Goal: Task Accomplishment & Management: Manage account settings

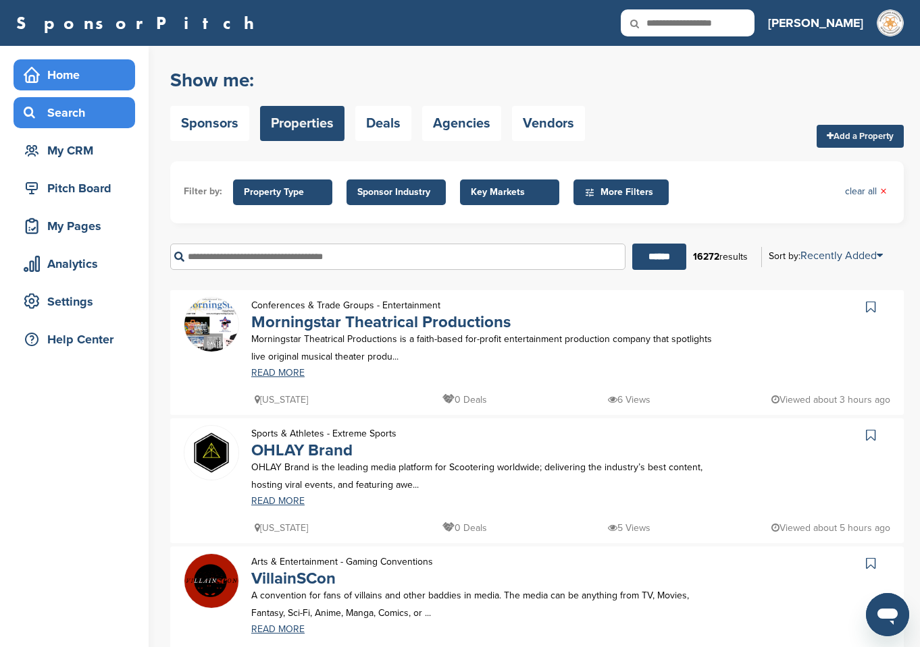
click at [65, 83] on div "Home" at bounding box center [77, 75] width 115 height 24
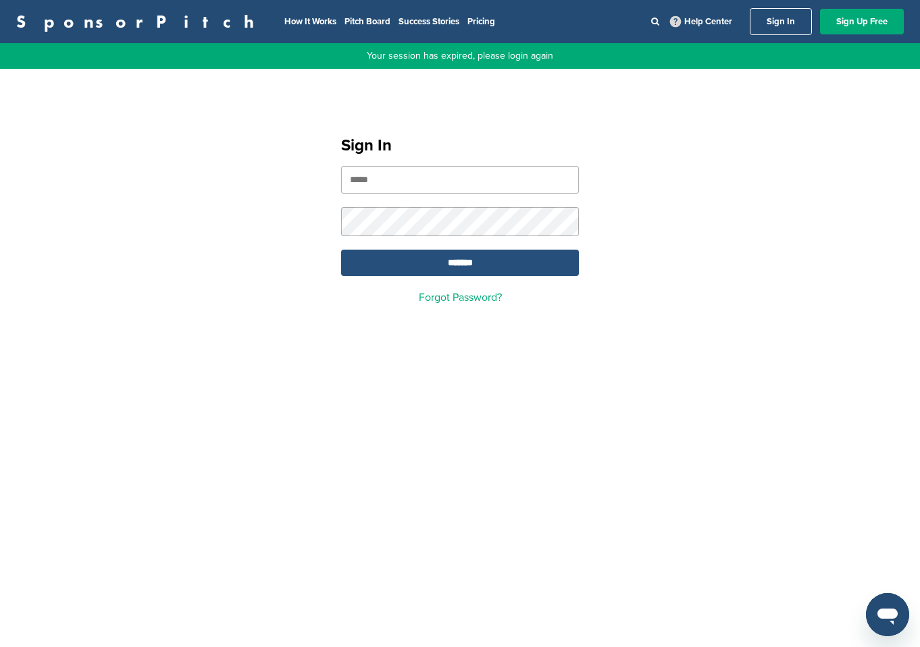
type input "**********"
click at [458, 261] on input "*******" at bounding box center [460, 263] width 238 height 26
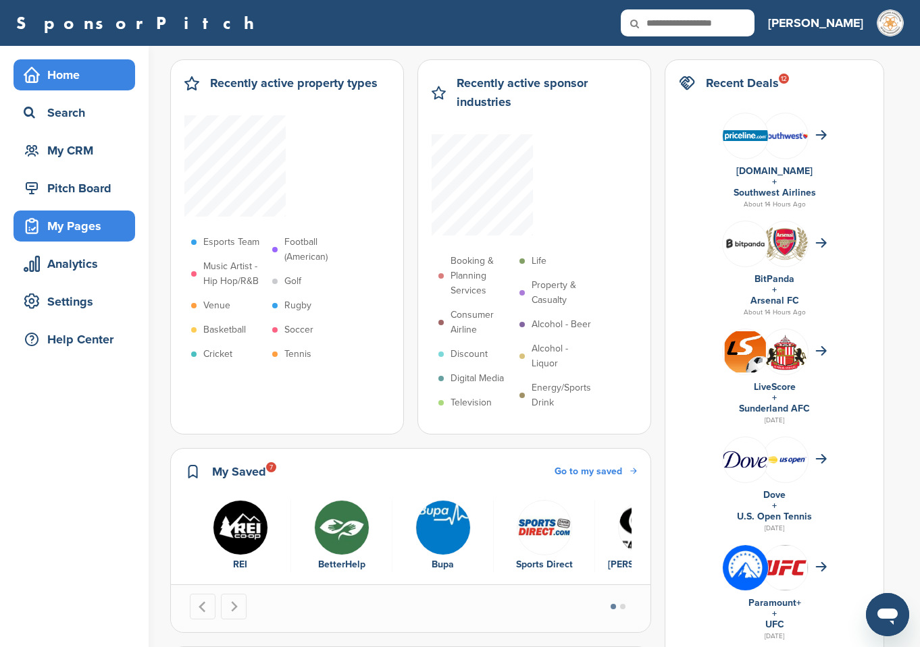
click at [83, 221] on div "My Pages" at bounding box center [77, 226] width 115 height 24
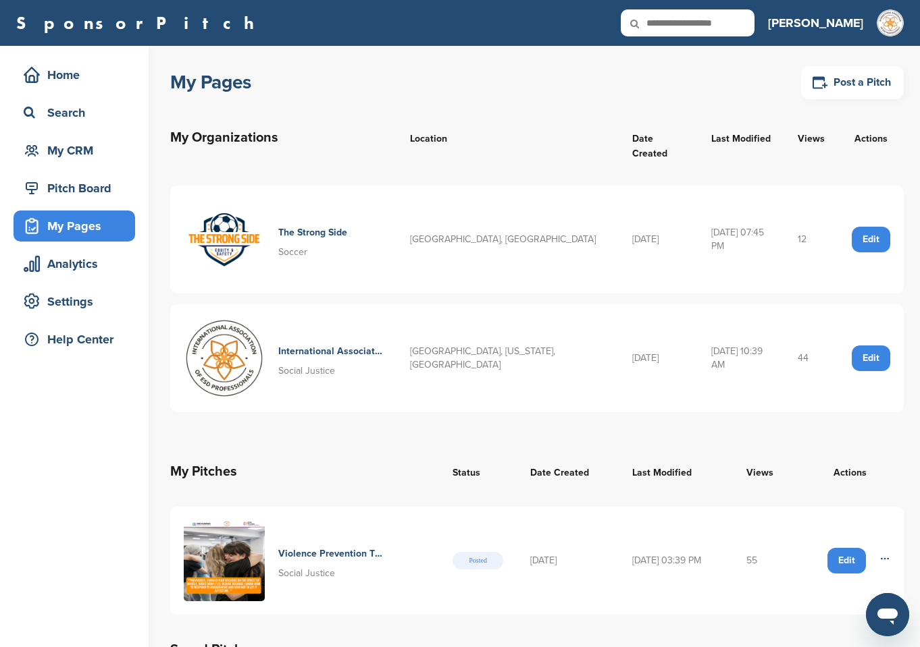
click at [302, 226] on h4 "The Strong Side" at bounding box center [312, 233] width 69 height 15
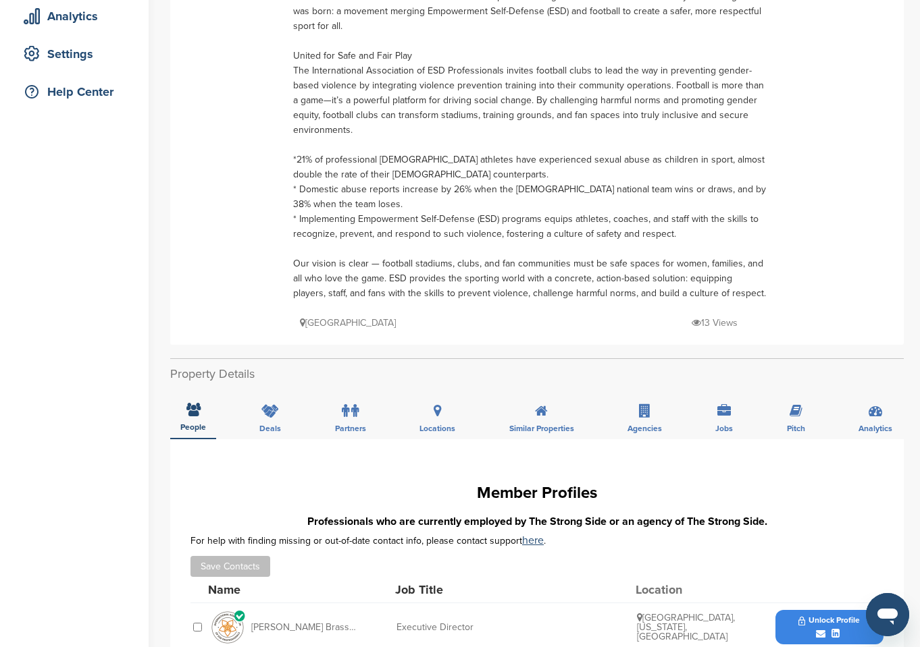
scroll to position [270, 0]
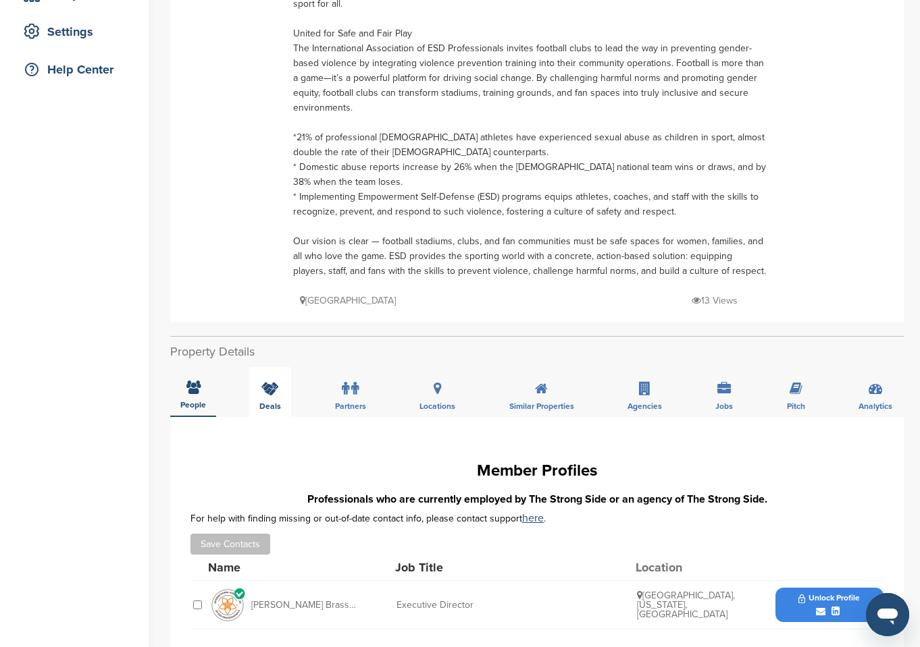
click at [273, 392] on icon at bounding box center [270, 389] width 18 height 14
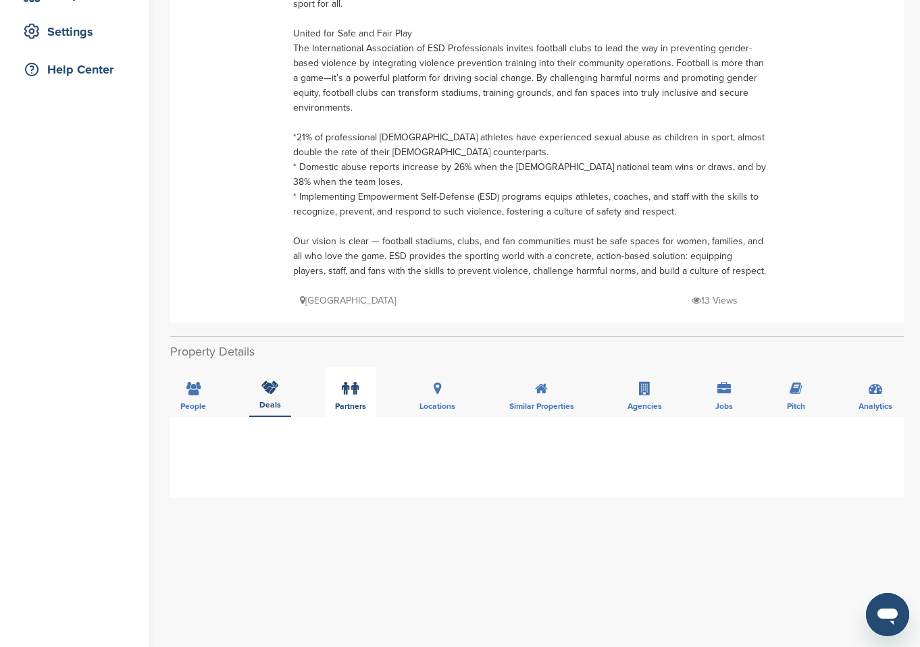
click at [352, 390] on icon at bounding box center [354, 389] width 7 height 14
click at [440, 392] on div "Locations" at bounding box center [437, 392] width 56 height 50
click at [535, 385] on icon at bounding box center [541, 389] width 13 height 14
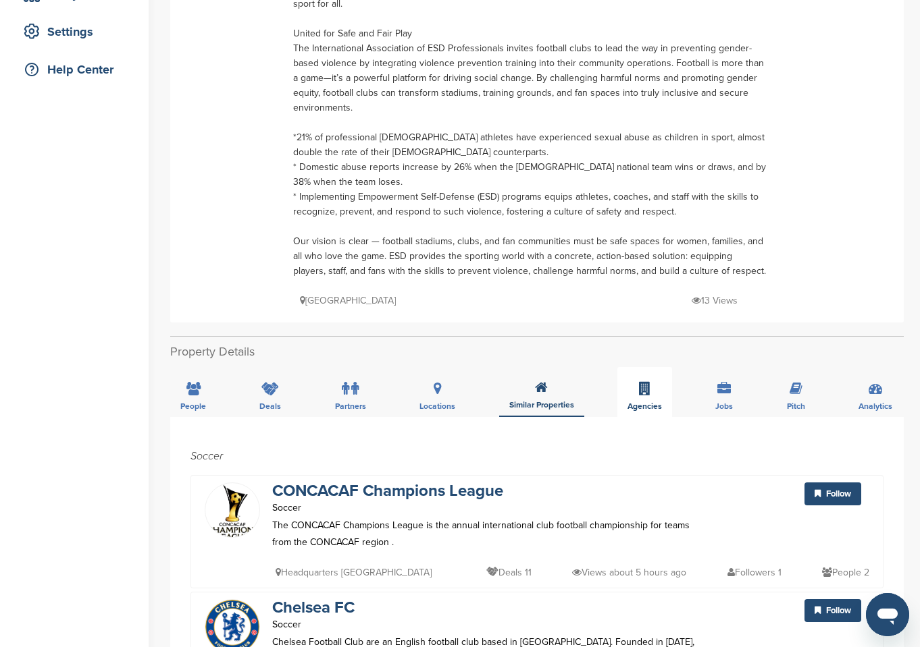
click at [647, 384] on icon at bounding box center [644, 389] width 11 height 14
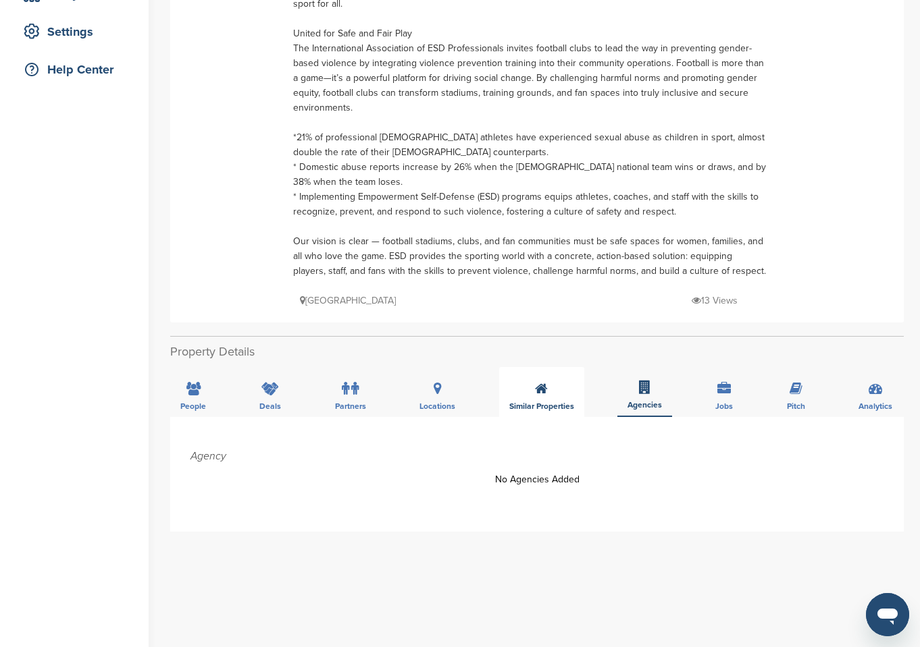
click at [536, 390] on icon at bounding box center [541, 389] width 13 height 14
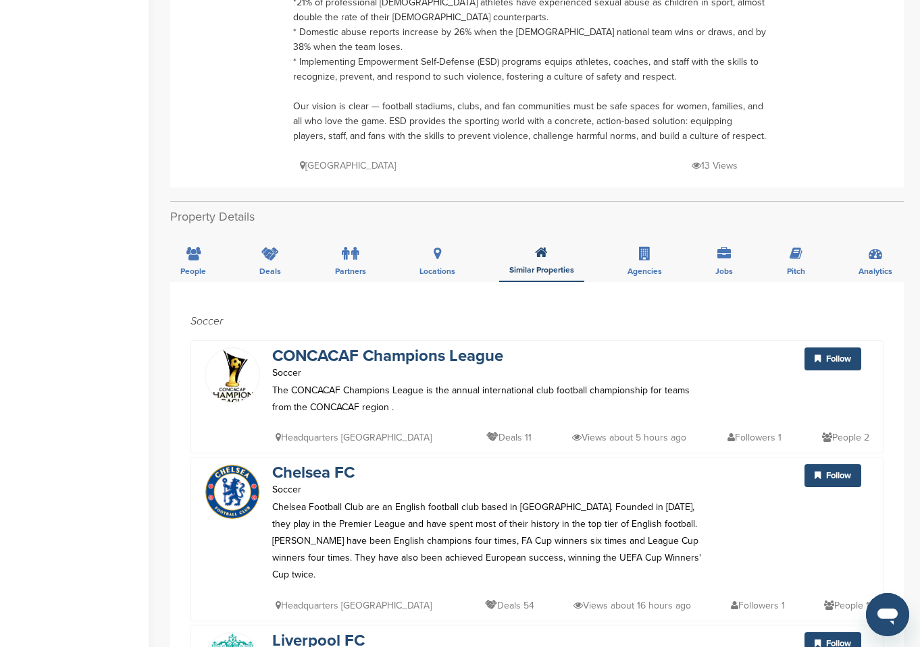
scroll to position [473, 0]
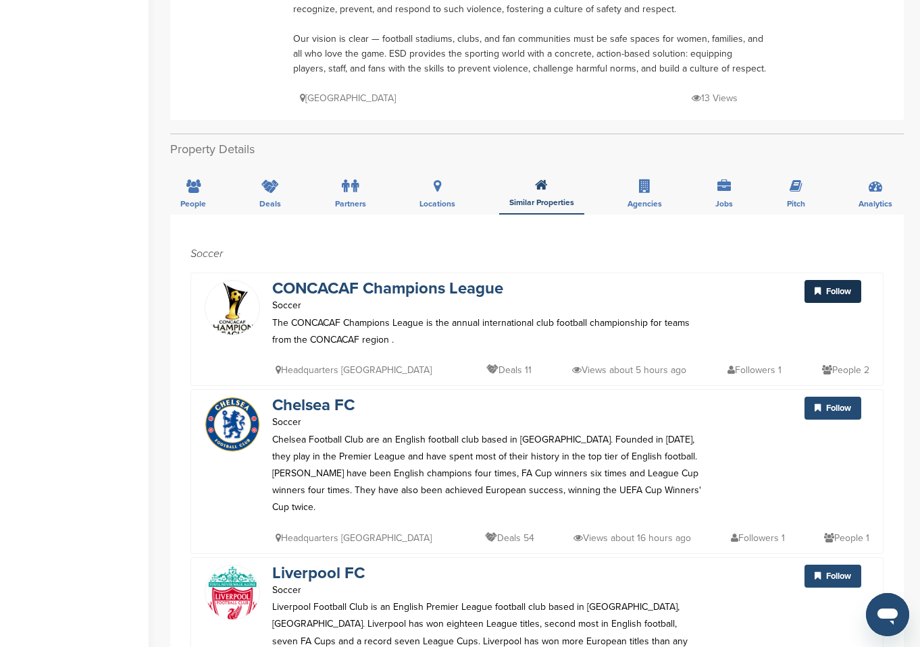
click at [837, 288] on span "Follow" at bounding box center [838, 291] width 25 height 11
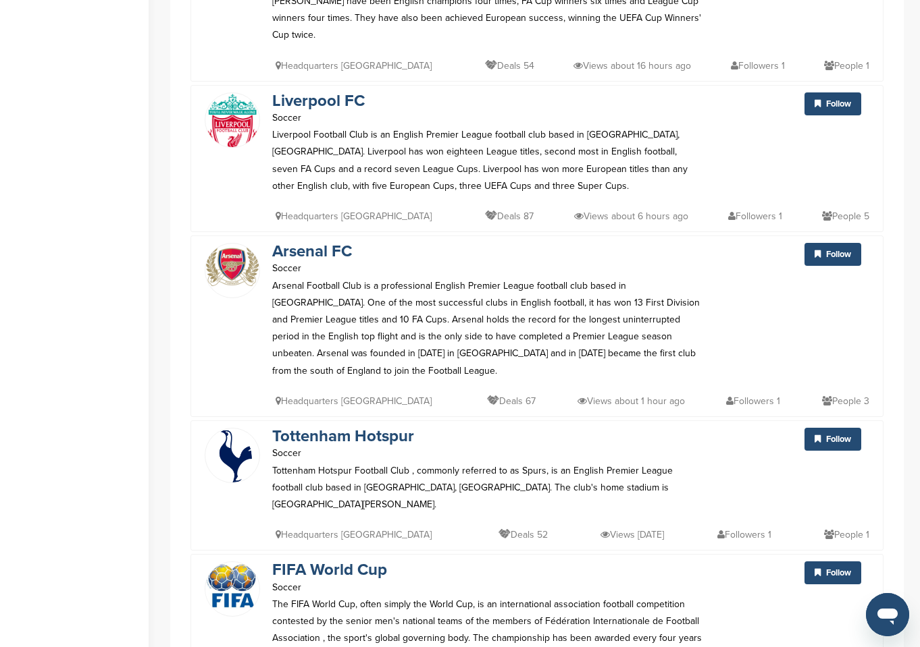
scroll to position [1013, 0]
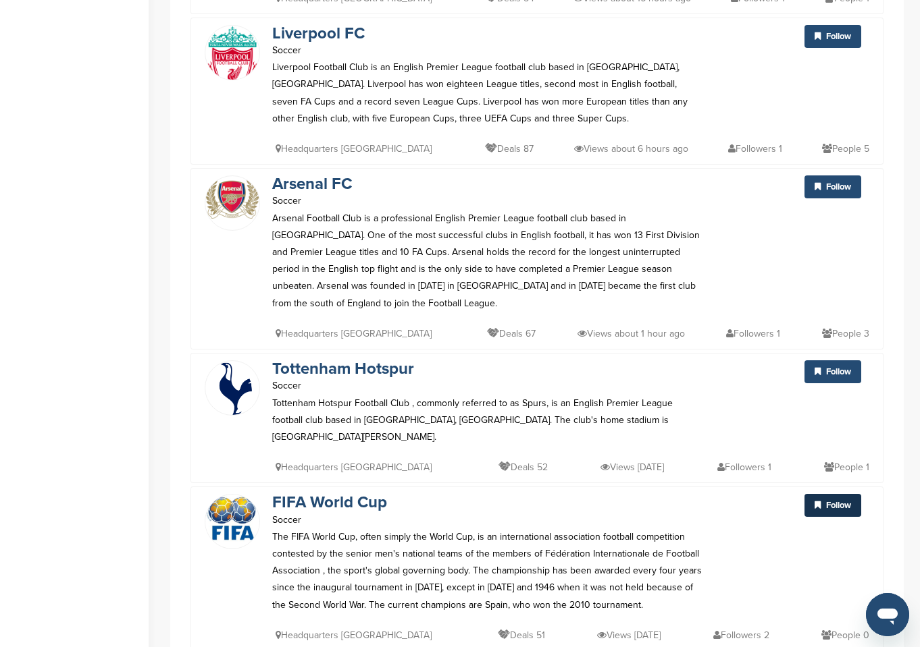
click at [843, 500] on span "Follow" at bounding box center [838, 505] width 25 height 11
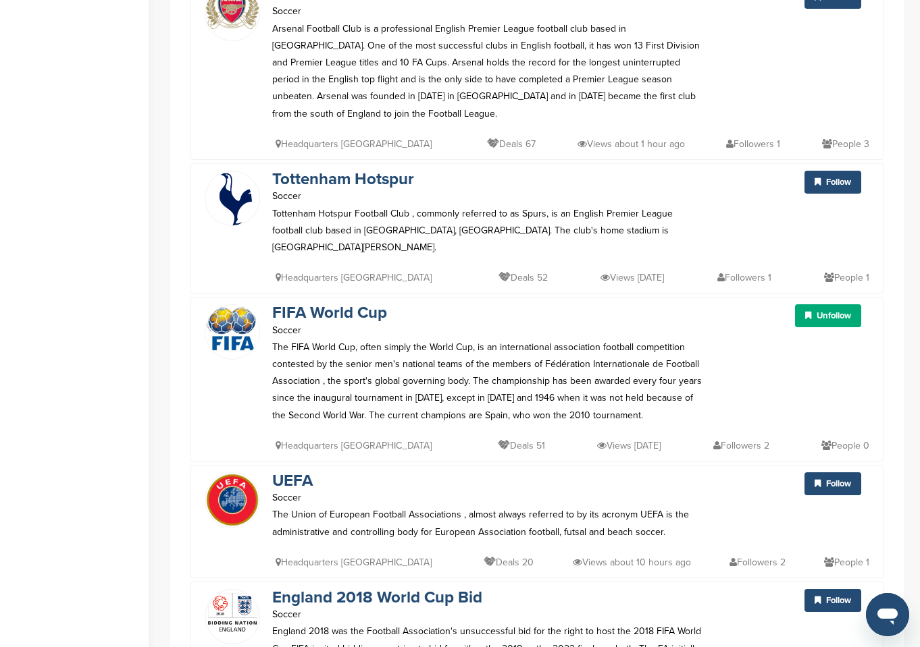
scroll to position [1215, 0]
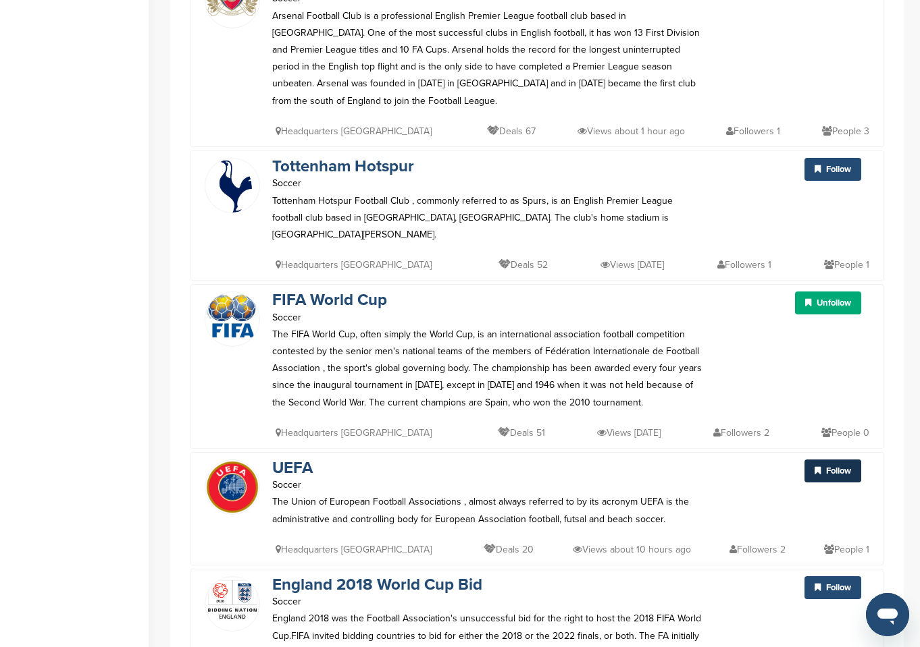
click at [841, 466] on span "Follow" at bounding box center [838, 471] width 25 height 11
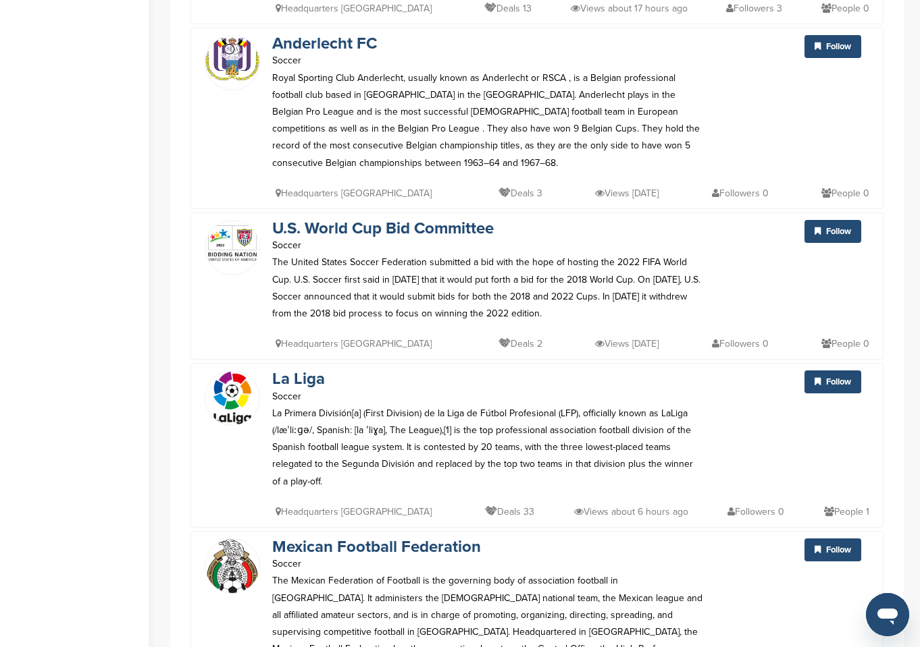
scroll to position [2093, 0]
click at [828, 376] on span "Follow" at bounding box center [838, 381] width 25 height 11
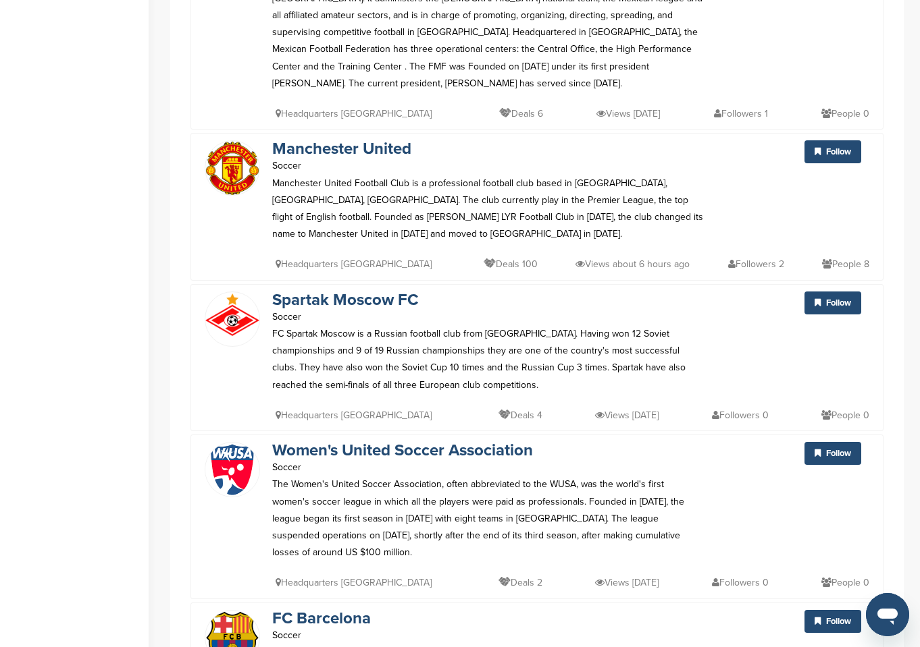
scroll to position [2701, 0]
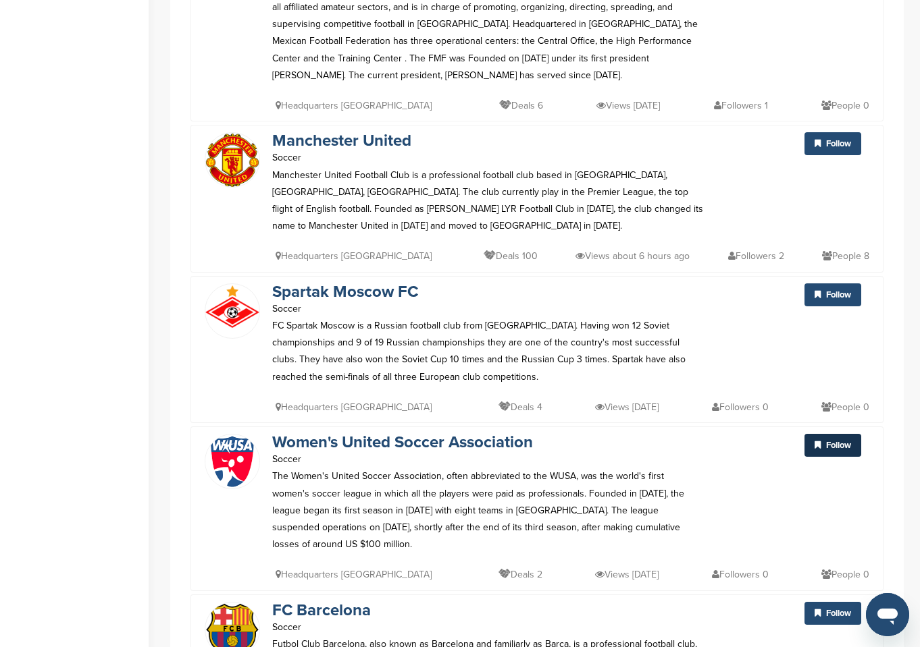
click at [845, 440] on span "Follow" at bounding box center [838, 445] width 25 height 11
click at [816, 609] on icon at bounding box center [817, 613] width 6 height 9
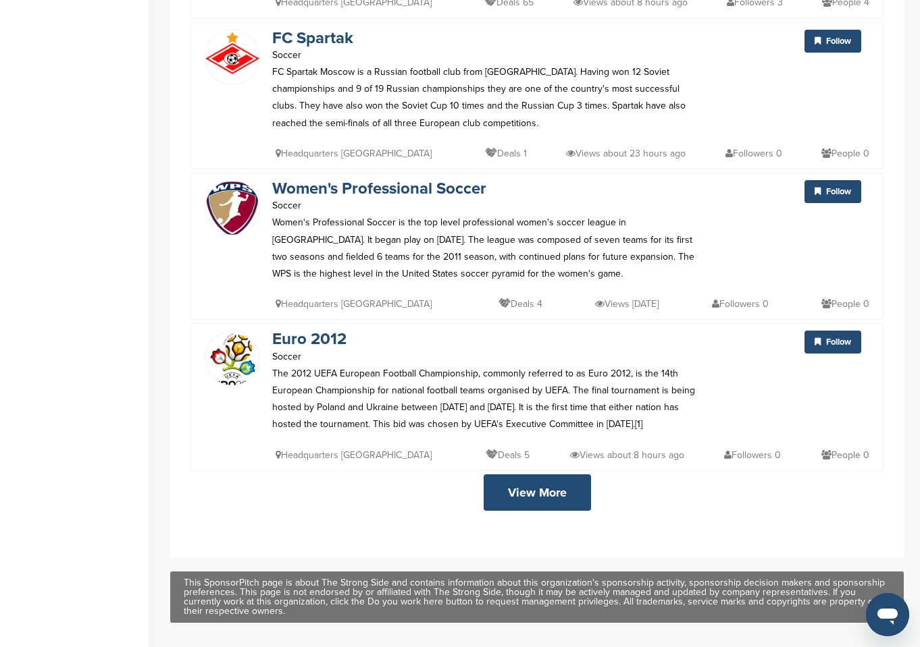
scroll to position [3443, 0]
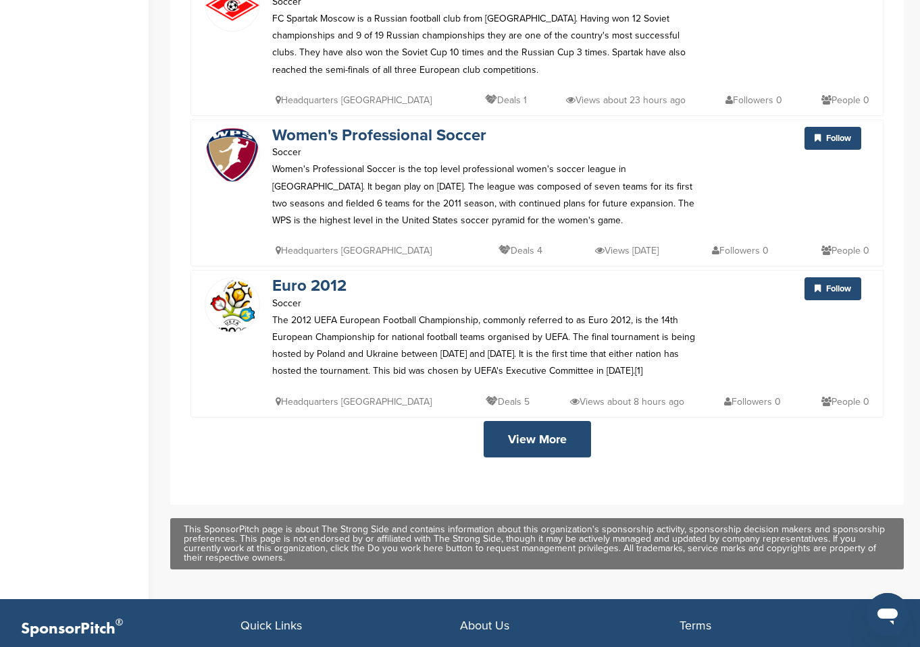
click at [527, 421] on link "View More" at bounding box center [536, 439] width 107 height 36
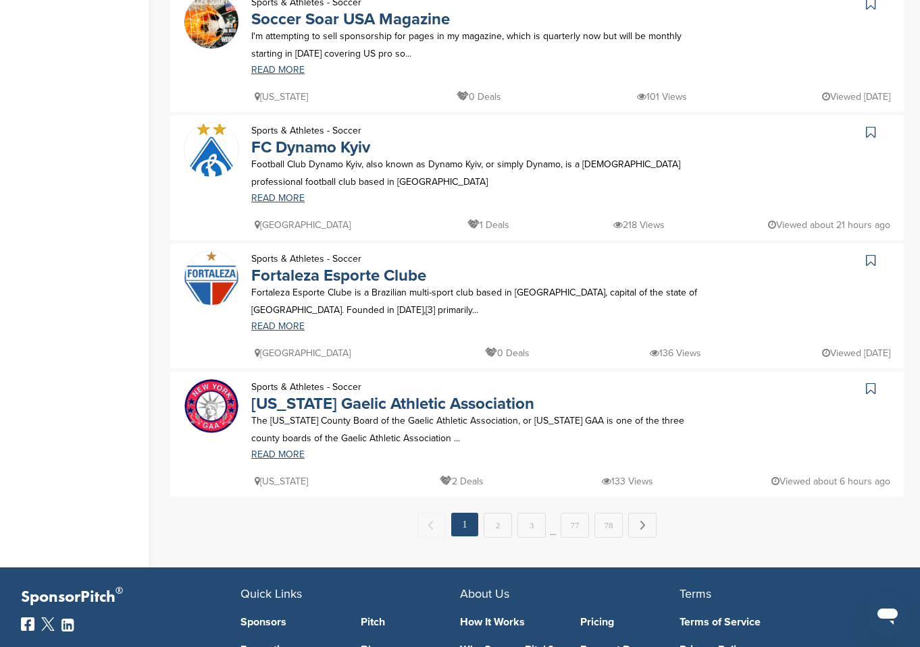
scroll to position [1079, 0]
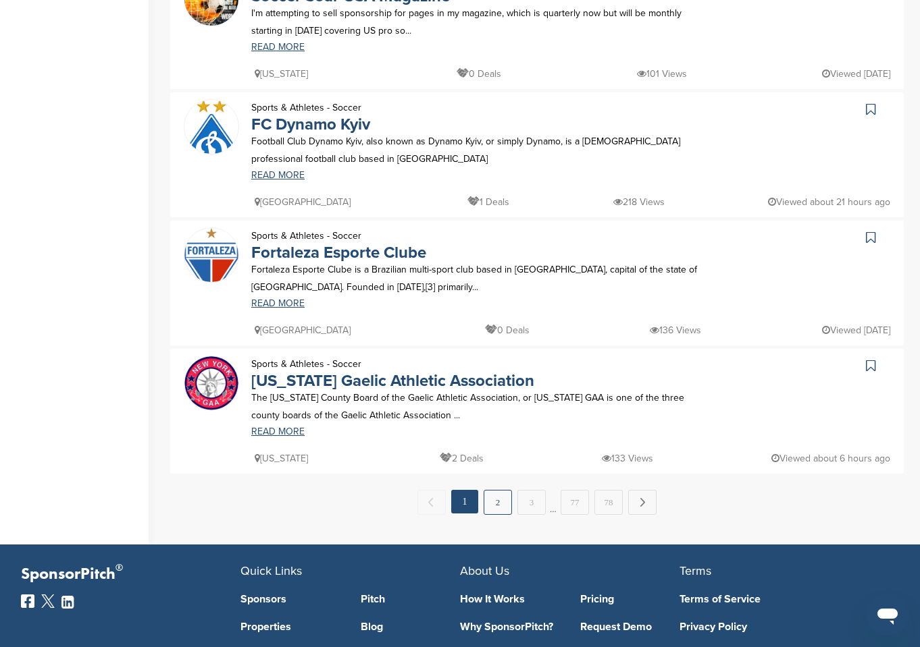
click at [500, 502] on link "2" at bounding box center [497, 502] width 28 height 25
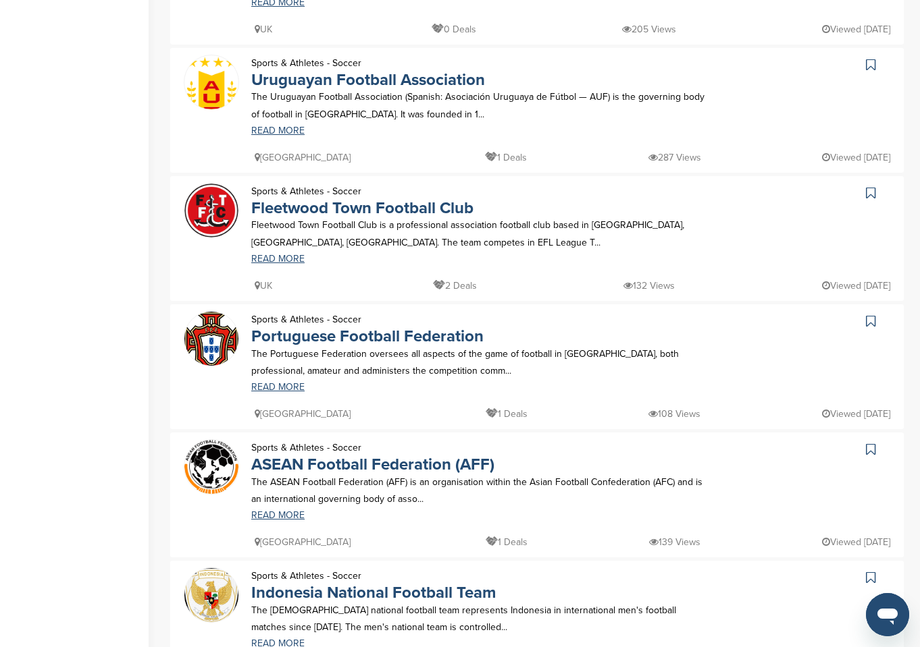
scroll to position [810, 0]
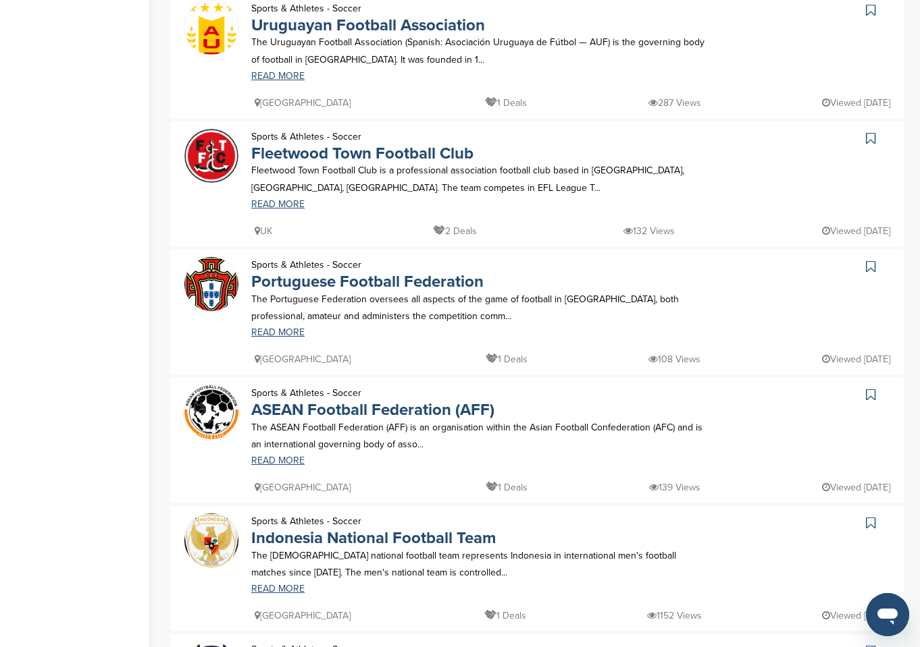
click at [869, 398] on icon at bounding box center [870, 395] width 9 height 14
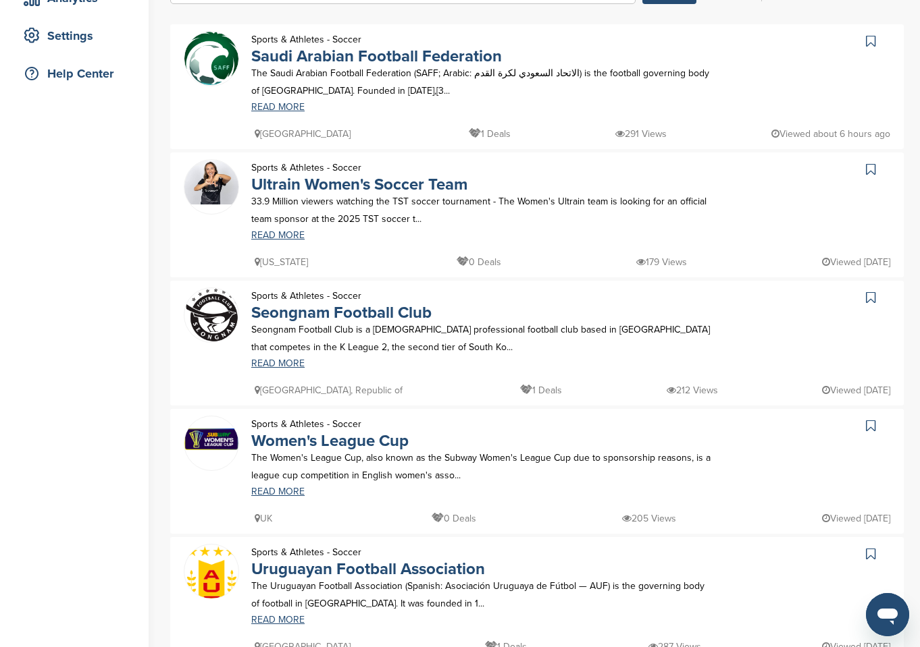
scroll to position [0, 0]
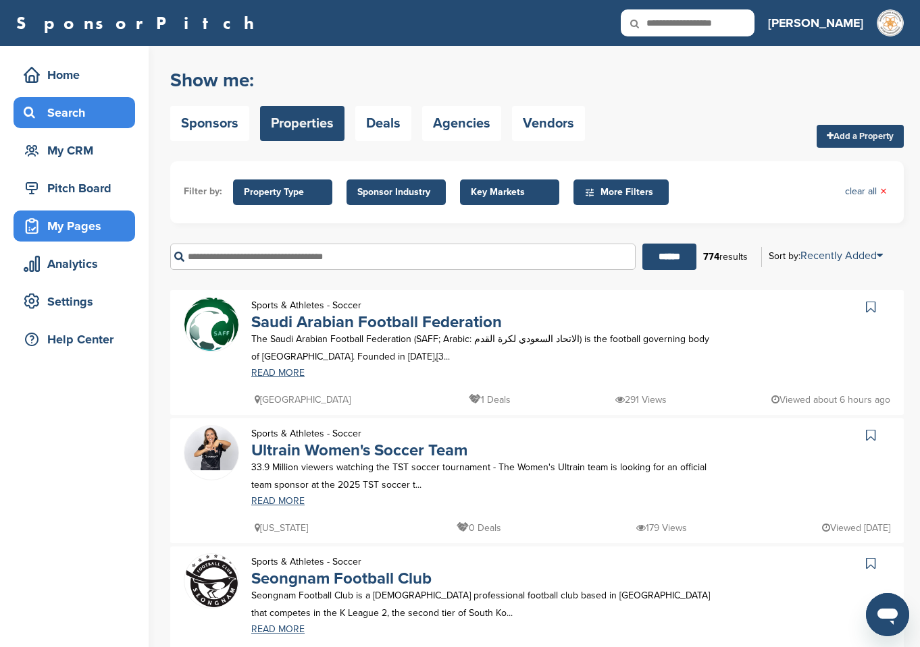
click at [70, 226] on div "My Pages" at bounding box center [77, 226] width 115 height 24
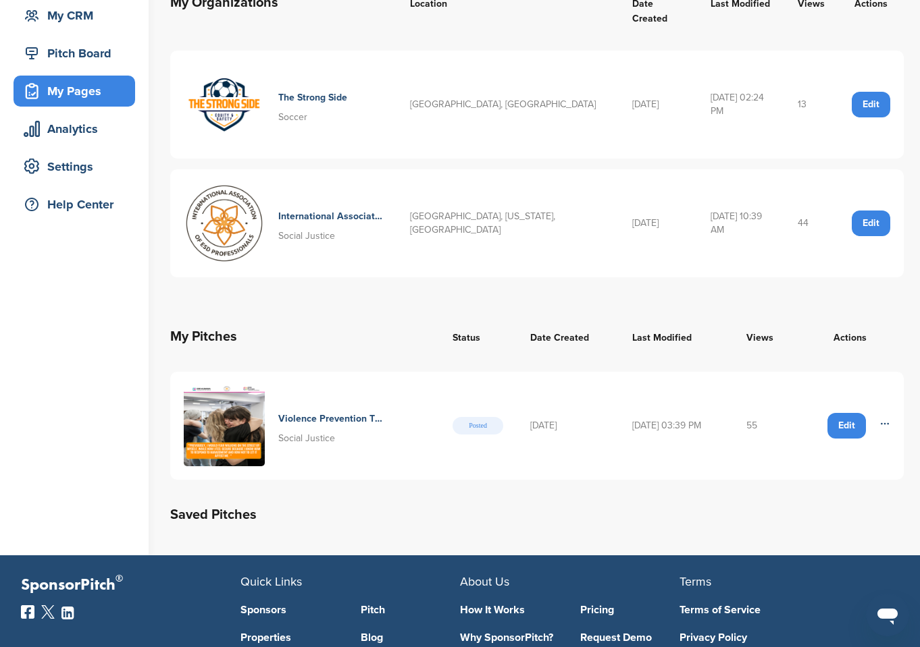
scroll to position [68, 0]
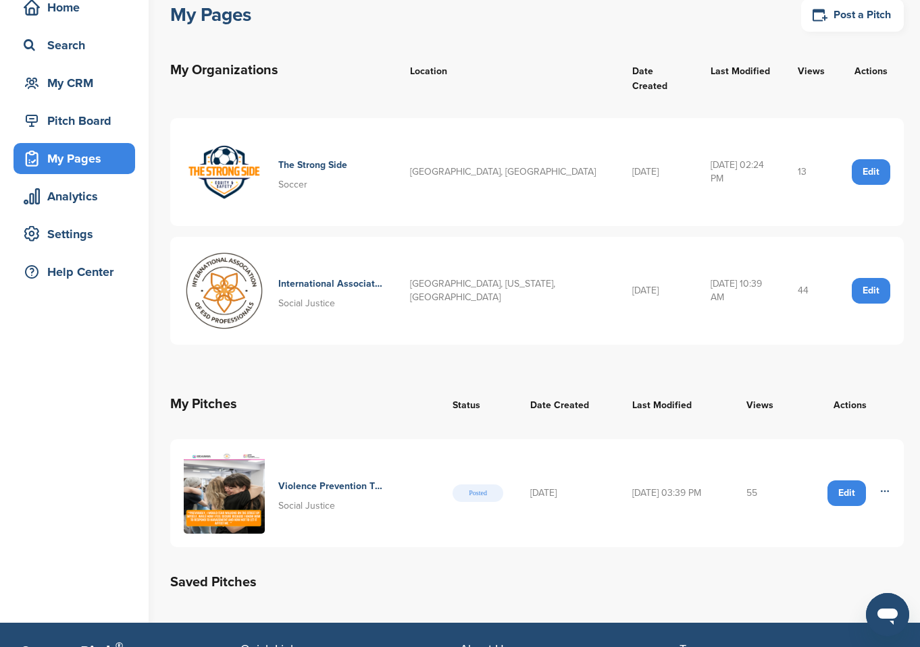
click at [319, 158] on h4 "The Strong Side" at bounding box center [312, 165] width 69 height 15
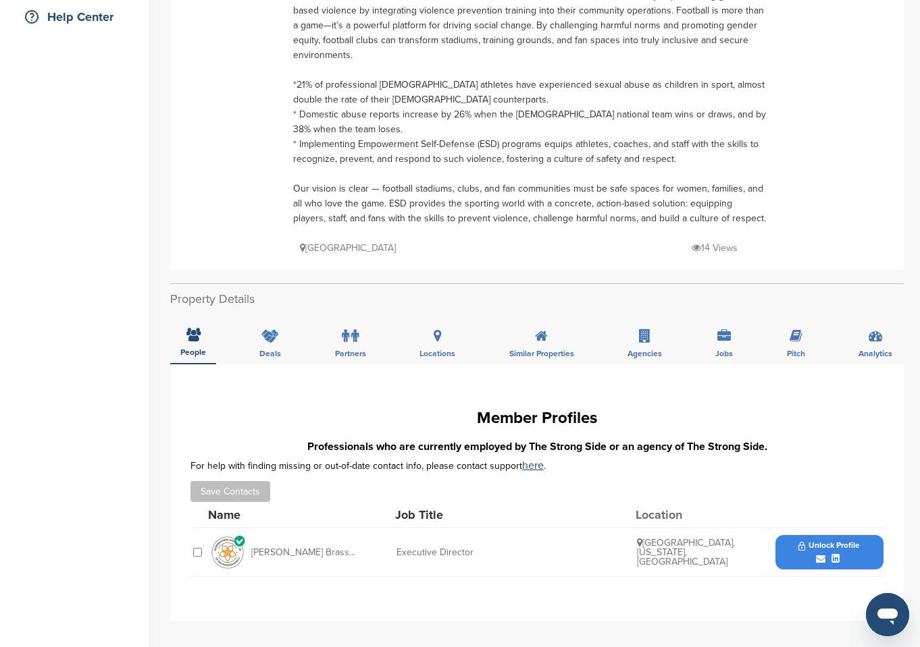
scroll to position [338, 0]
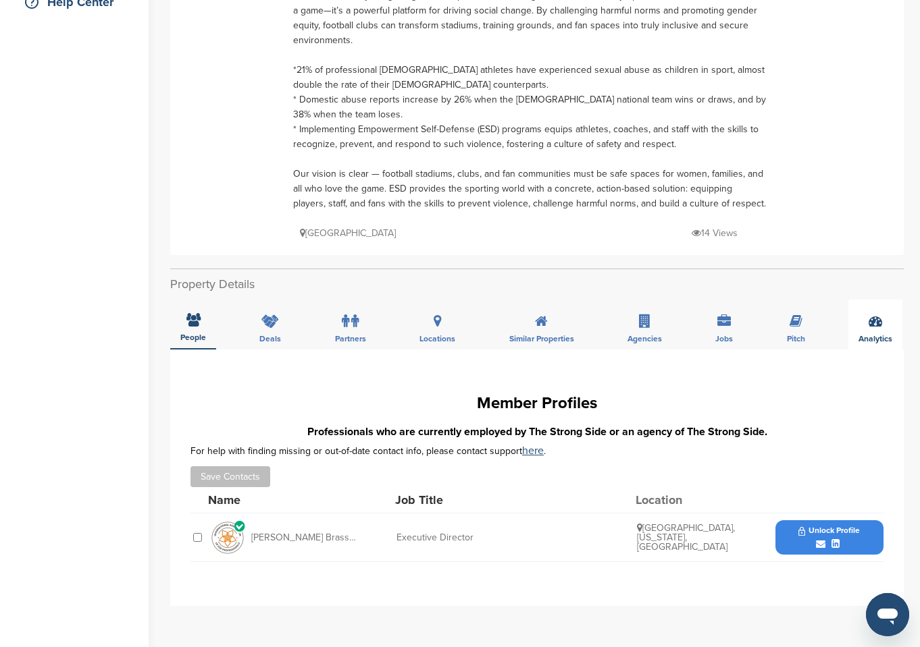
click at [872, 325] on icon at bounding box center [875, 322] width 14 height 14
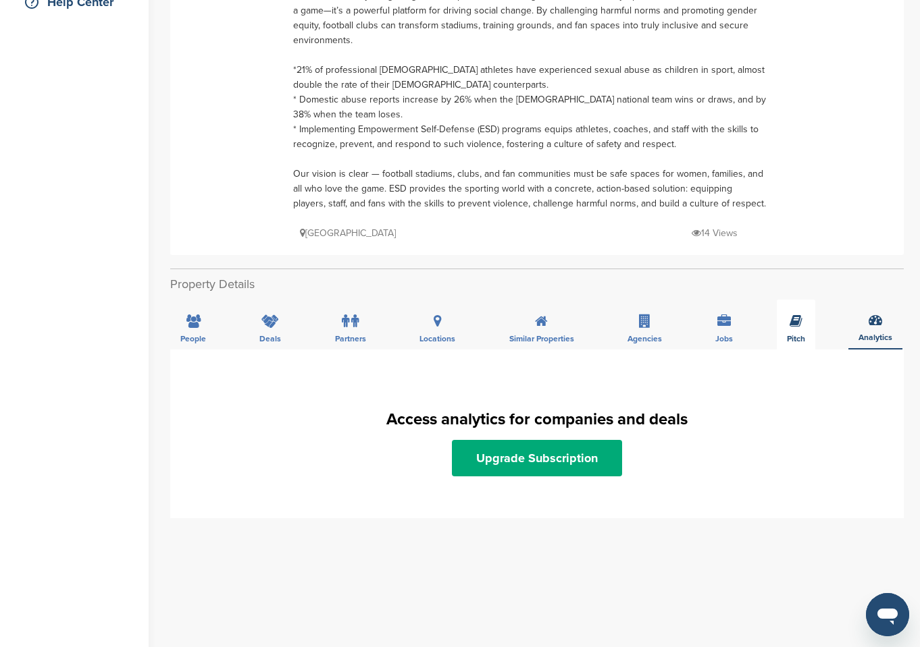
click at [787, 323] on div "Pitch" at bounding box center [795, 325] width 38 height 50
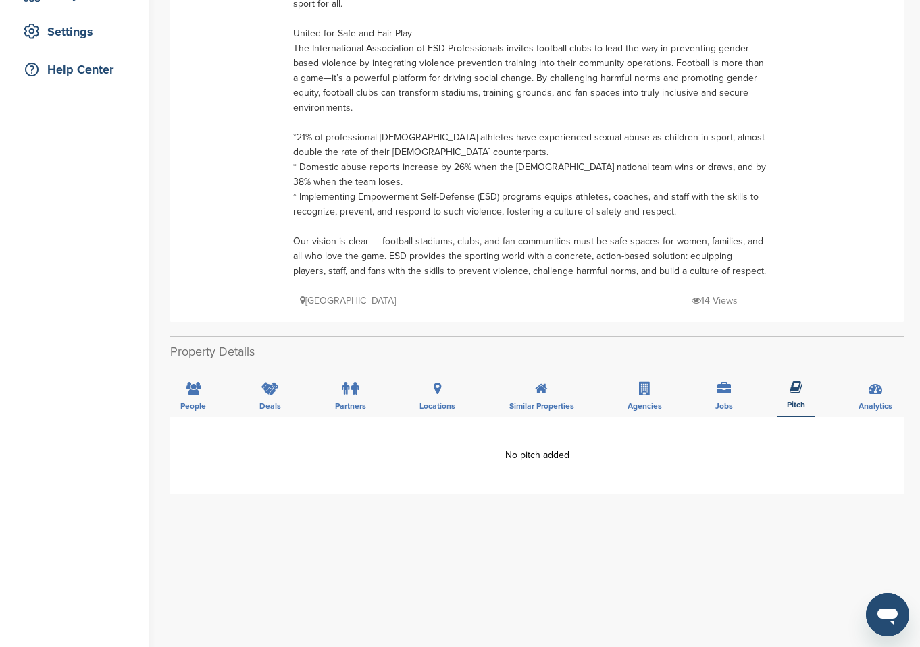
scroll to position [203, 0]
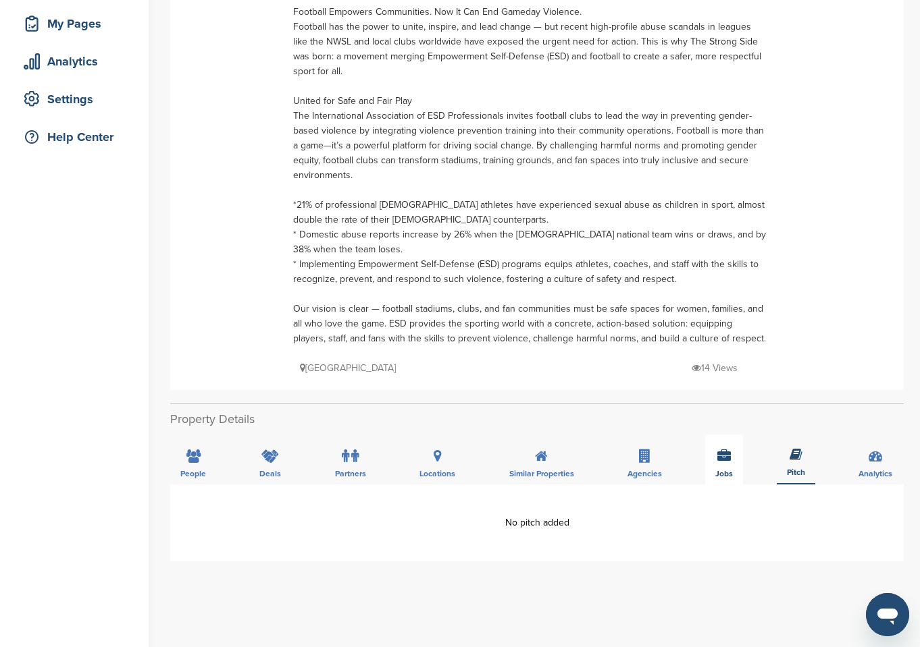
click at [726, 465] on div "Jobs" at bounding box center [724, 460] width 38 height 50
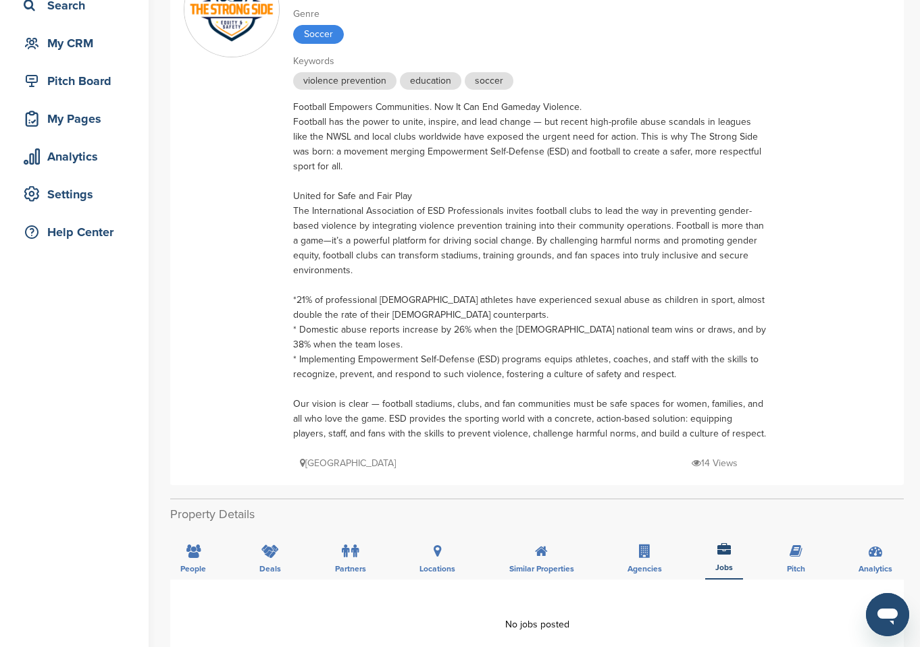
scroll to position [0, 0]
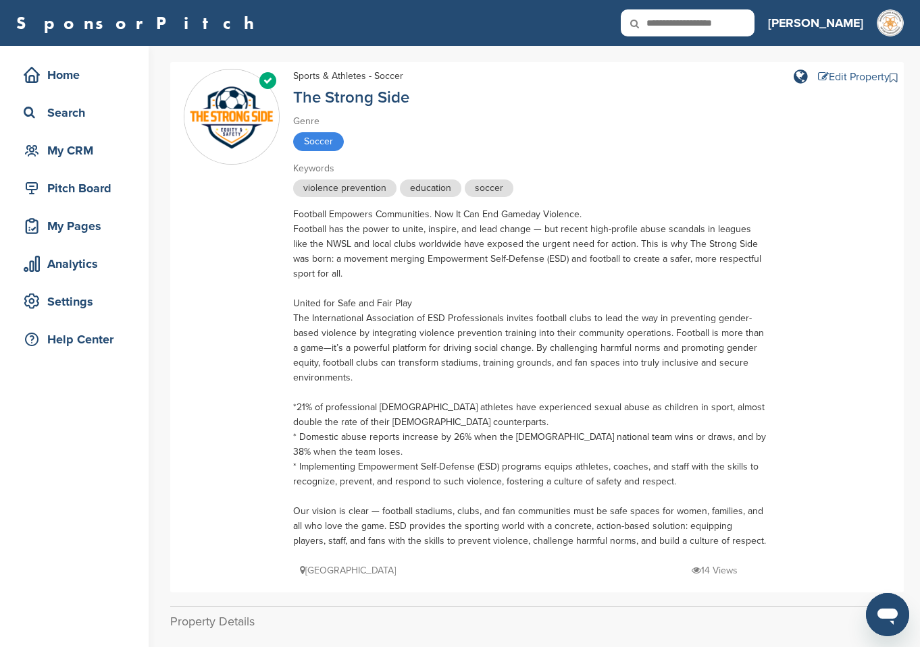
click at [831, 74] on div "Edit Property" at bounding box center [854, 77] width 72 height 11
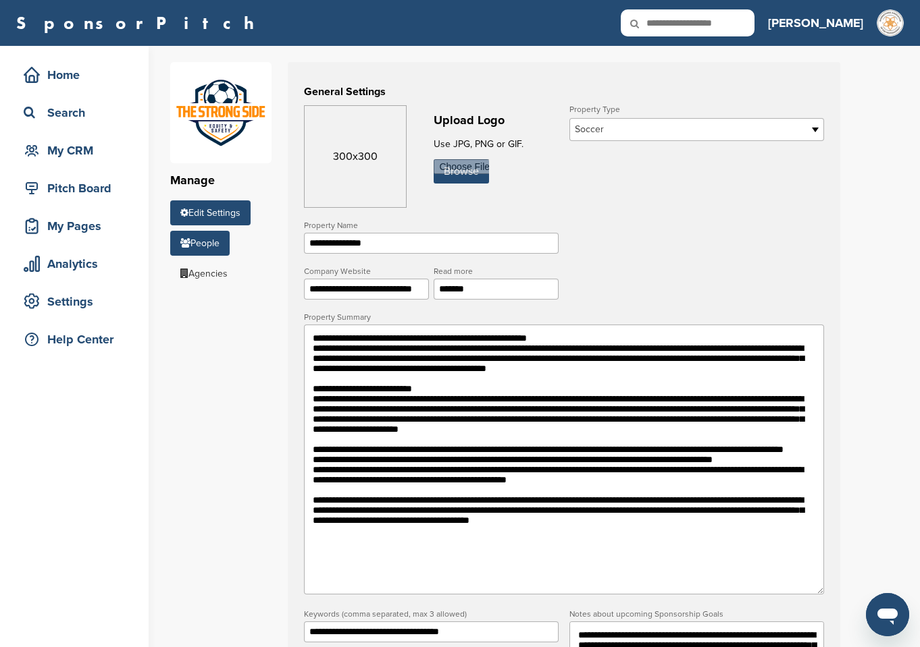
click at [221, 248] on link "People" at bounding box center [199, 243] width 59 height 25
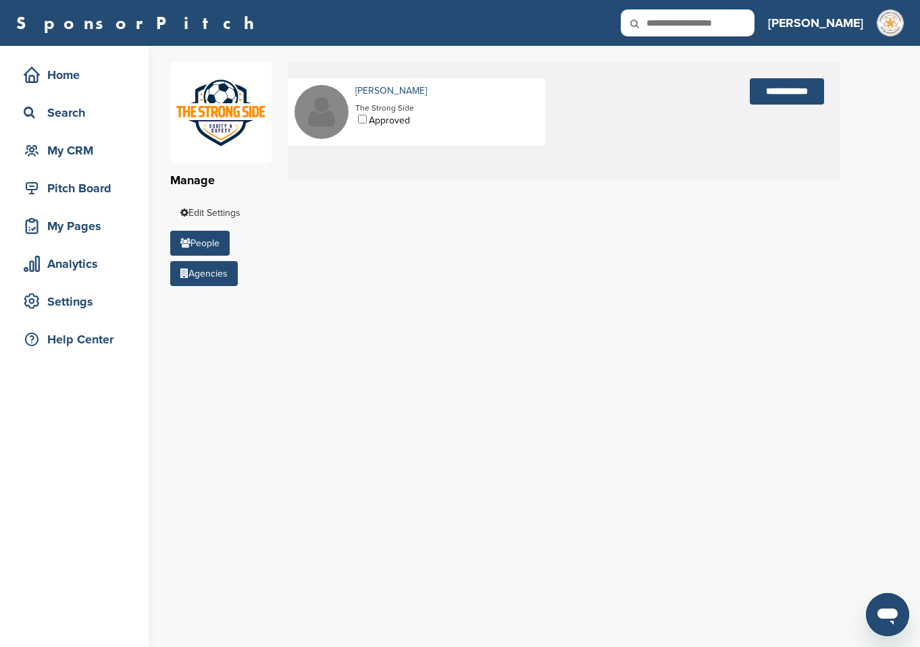
click at [196, 275] on link "Agencies" at bounding box center [204, 273] width 68 height 25
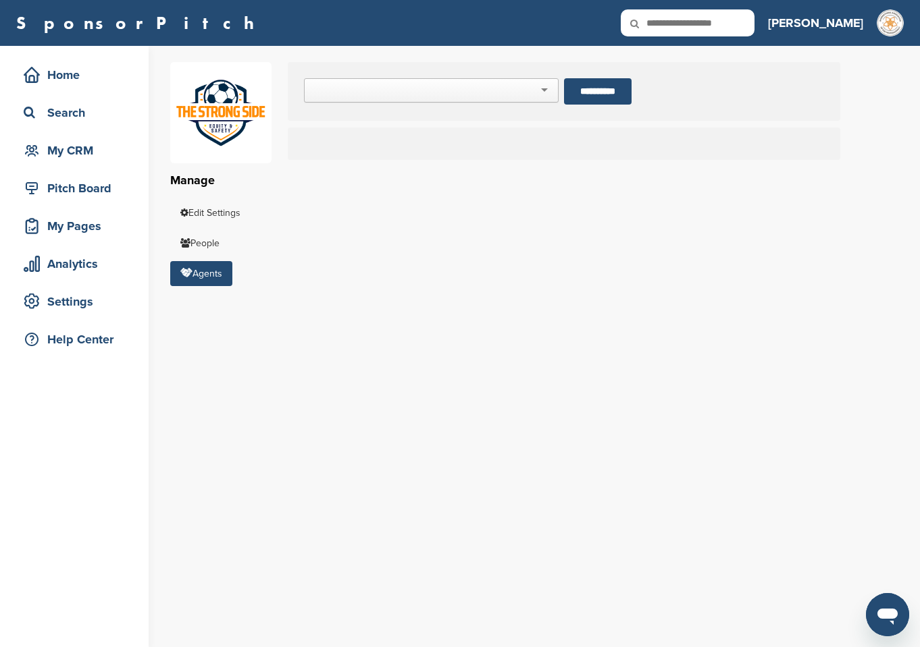
click at [425, 88] on div at bounding box center [431, 90] width 255 height 24
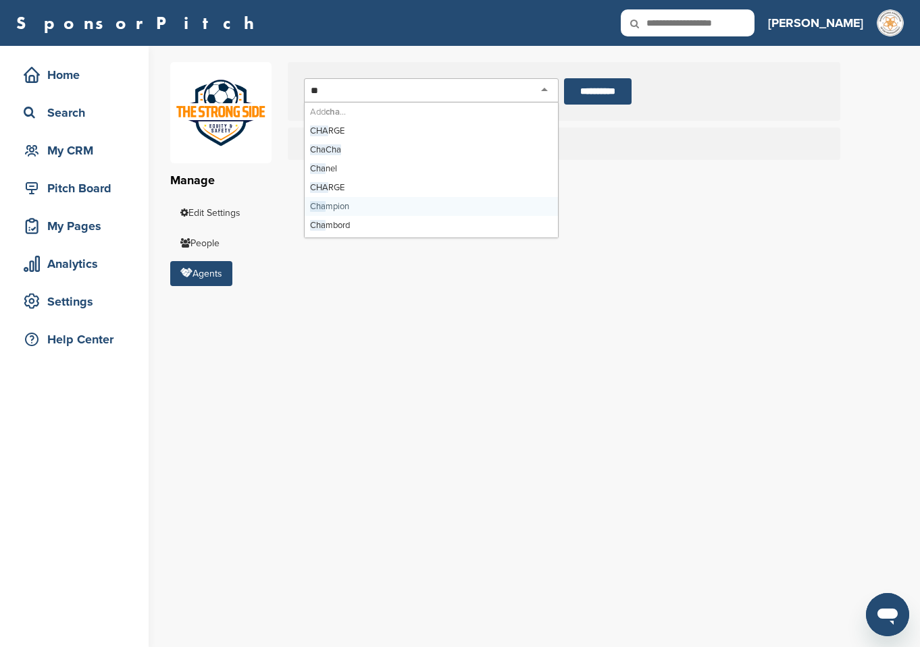
type input "*"
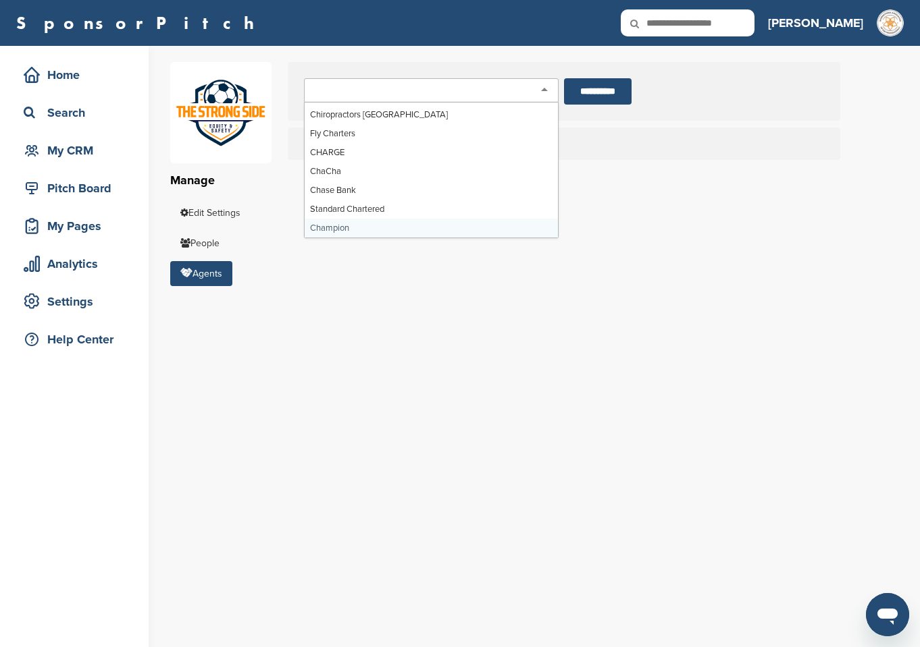
click at [828, 68] on div "Carmichael Lynch Carmichael Lynch Spong Mechanica The Richards Group Duncan/Cha…" at bounding box center [564, 91] width 552 height 59
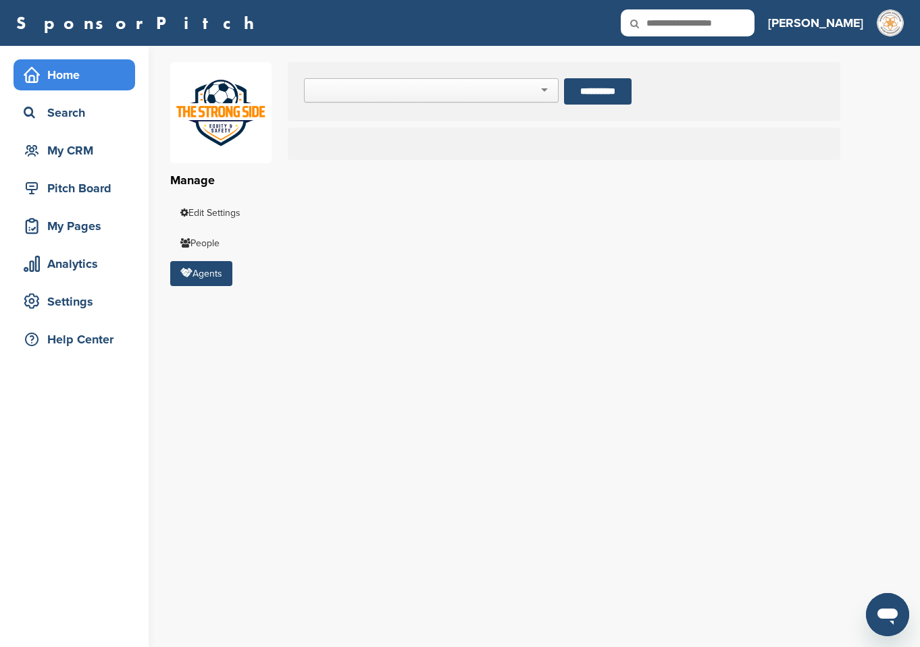
click at [59, 75] on div "Home" at bounding box center [77, 75] width 115 height 24
